Goal: Navigation & Orientation: Find specific page/section

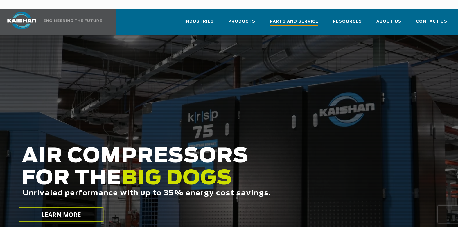
click at [294, 18] on span "Parts and Service" at bounding box center [294, 22] width 48 height 8
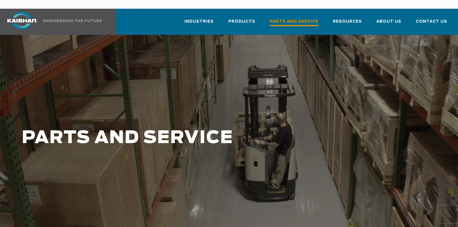
click at [303, 18] on span "Parts and Service" at bounding box center [294, 22] width 48 height 8
click at [281, 18] on span "Parts and Service" at bounding box center [294, 22] width 48 height 8
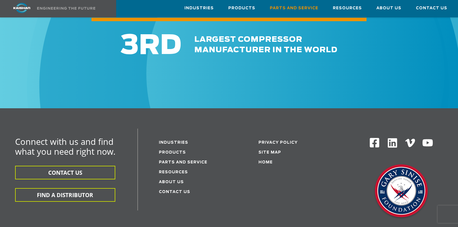
scroll to position [696, 0]
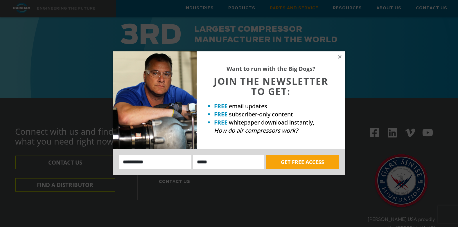
click at [201, 192] on div "Want to run with the Big Dogs? JOIN THE NEWSLETTER TO GET: FREE email updates F…" at bounding box center [229, 113] width 458 height 227
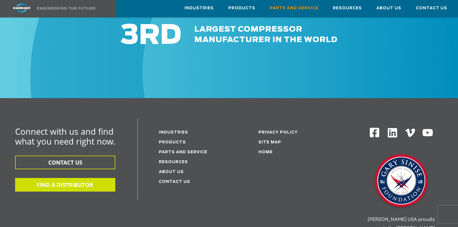
click at [74, 179] on button "FIND A DISTRIBUTOR" at bounding box center [65, 185] width 100 height 14
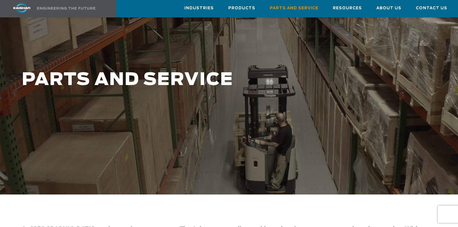
scroll to position [0, 0]
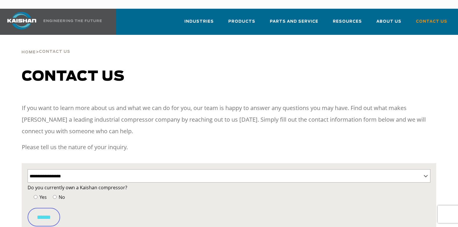
select select "**********"
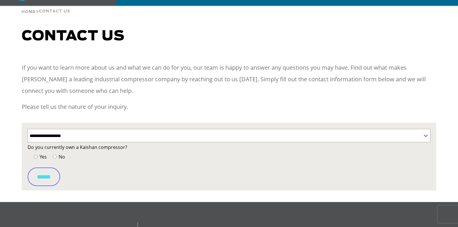
scroll to position [58, 0]
